Goal: Transaction & Acquisition: Purchase product/service

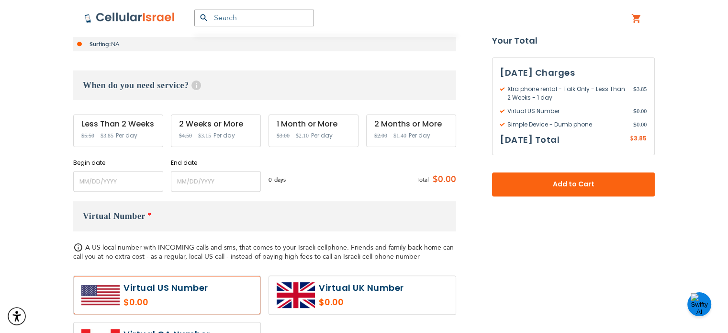
scroll to position [284, 0]
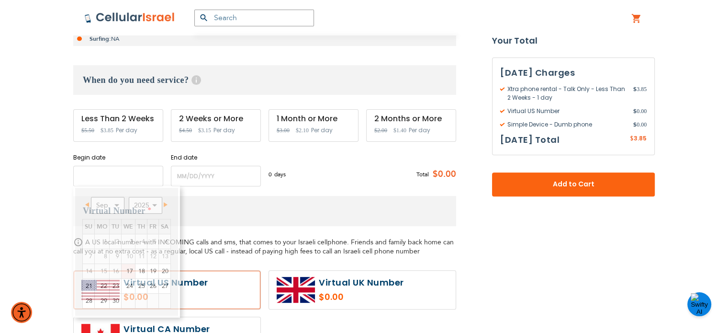
click at [124, 169] on input "name" at bounding box center [118, 176] width 90 height 21
click at [165, 285] on link "27" at bounding box center [164, 286] width 11 height 14
type input "[DATE]"
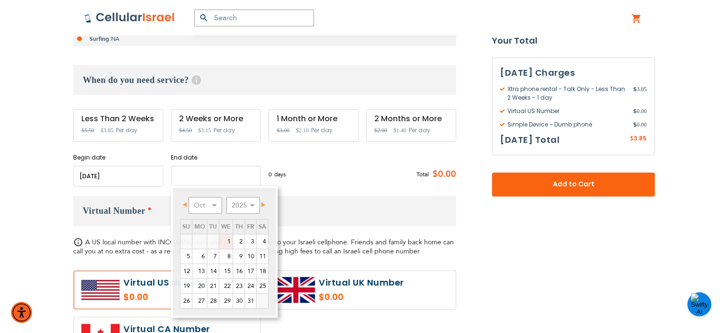
click at [225, 176] on input "name" at bounding box center [216, 176] width 90 height 21
click at [241, 255] on link "9" at bounding box center [238, 256] width 11 height 14
type input "[DATE]"
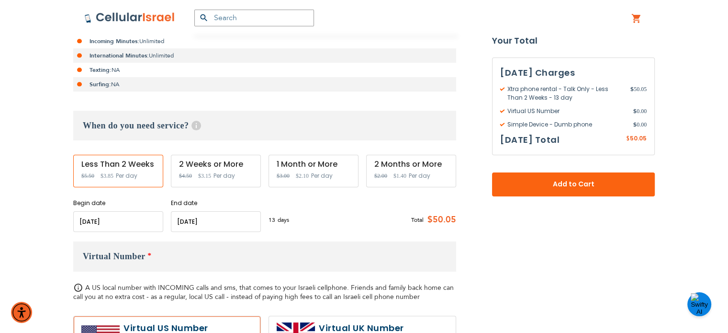
scroll to position [238, 0]
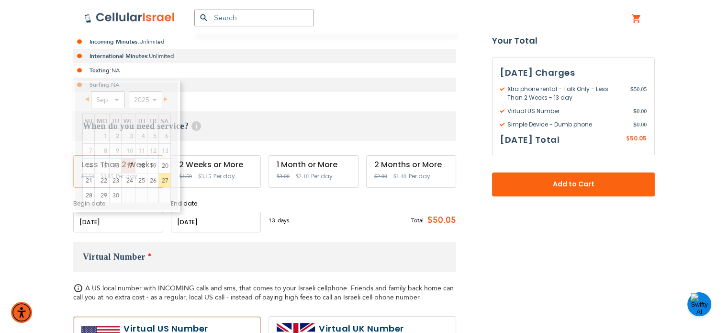
click at [139, 220] on input "name" at bounding box center [118, 222] width 90 height 21
click at [90, 192] on link "28" at bounding box center [88, 195] width 11 height 14
type input "[DATE]"
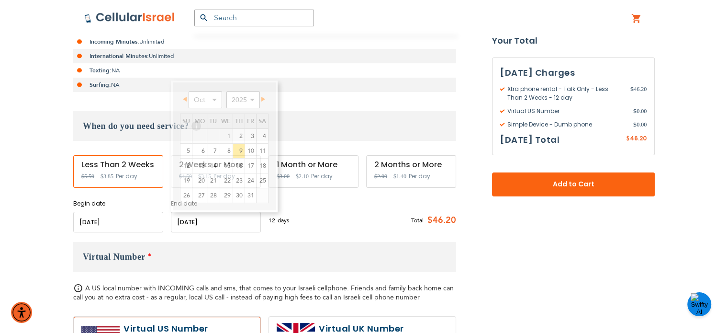
click at [231, 215] on input "name" at bounding box center [216, 222] width 90 height 21
click at [237, 151] on link "9" at bounding box center [238, 151] width 11 height 14
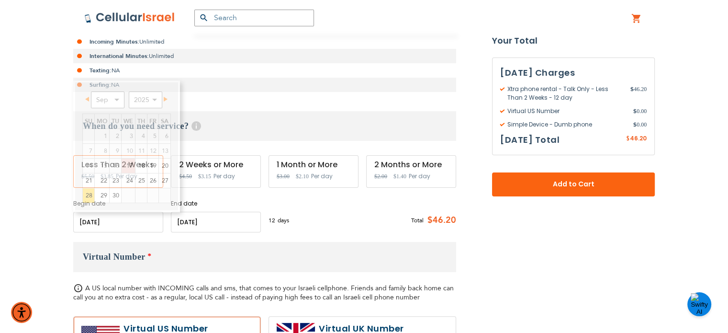
click at [124, 227] on input "name" at bounding box center [118, 222] width 90 height 21
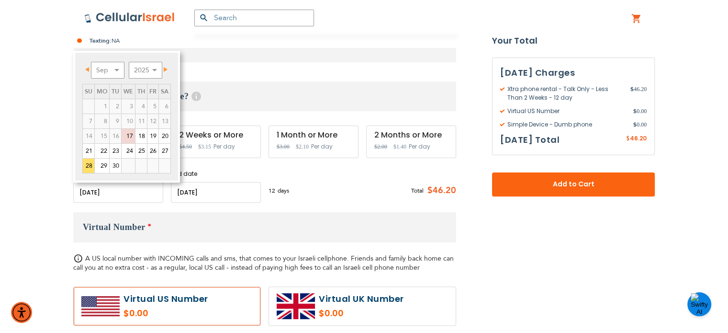
scroll to position [268, 0]
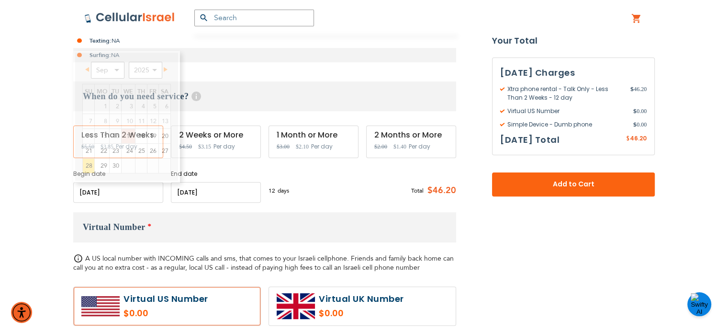
click at [316, 195] on div "12 days $3.85 per day Total $46.20" at bounding box center [363, 190] width 188 height 23
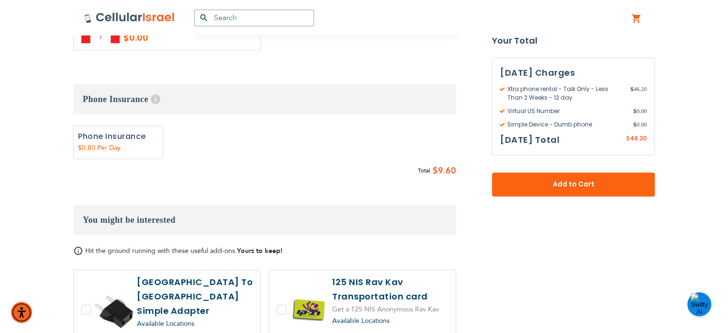
scroll to position [590, 0]
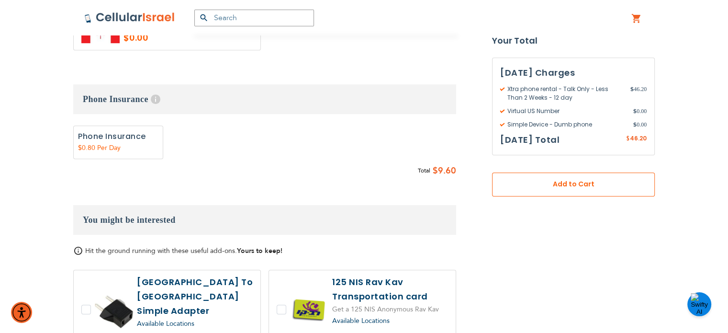
click at [573, 187] on span "Add to Cart" at bounding box center [574, 185] width 100 height 10
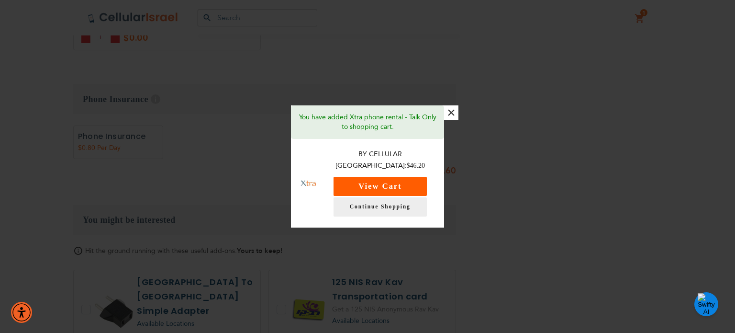
click at [405, 180] on button "View Cart" at bounding box center [380, 186] width 93 height 19
